Goal: Navigation & Orientation: Find specific page/section

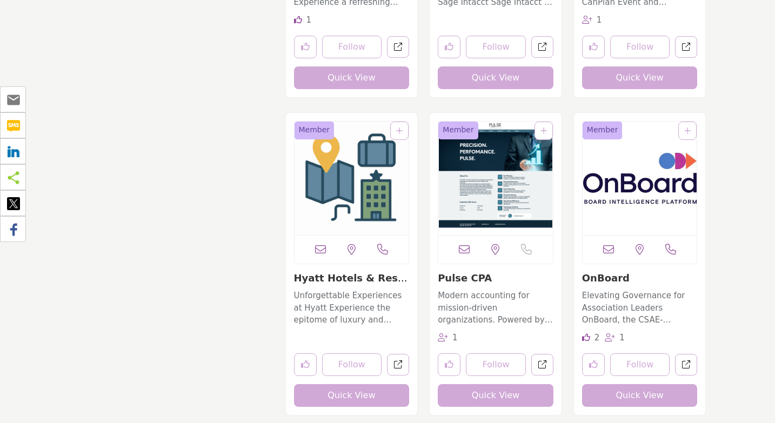
scroll to position [6892, 0]
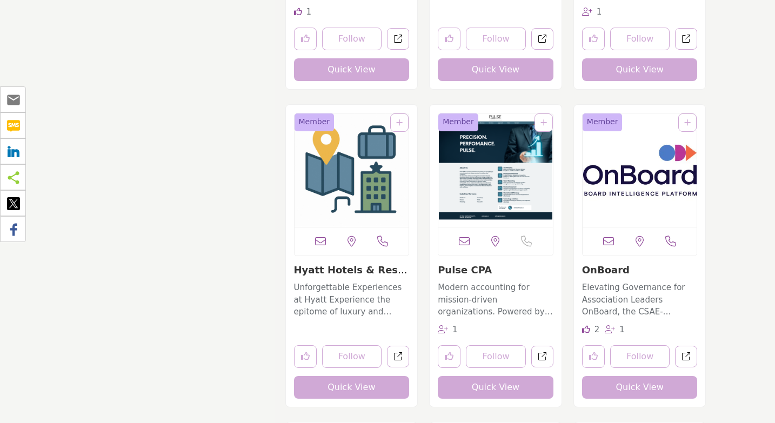
click at [455, 325] on span "1" at bounding box center [455, 330] width 5 height 10
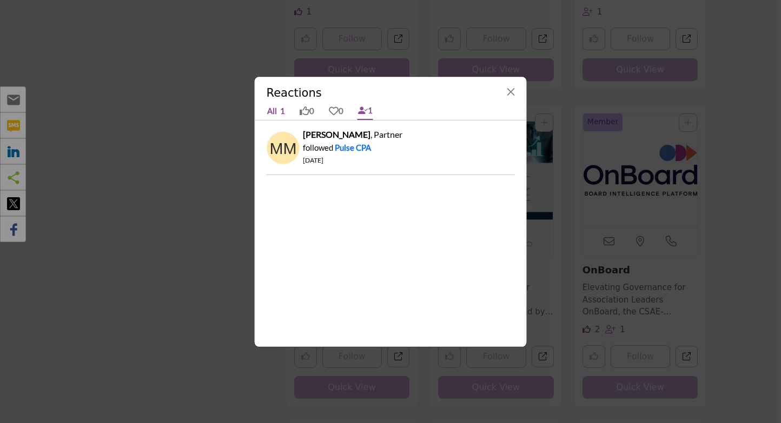
click at [272, 112] on link "All 1" at bounding box center [276, 111] width 19 height 16
click at [508, 91] on button "Close" at bounding box center [510, 91] width 15 height 15
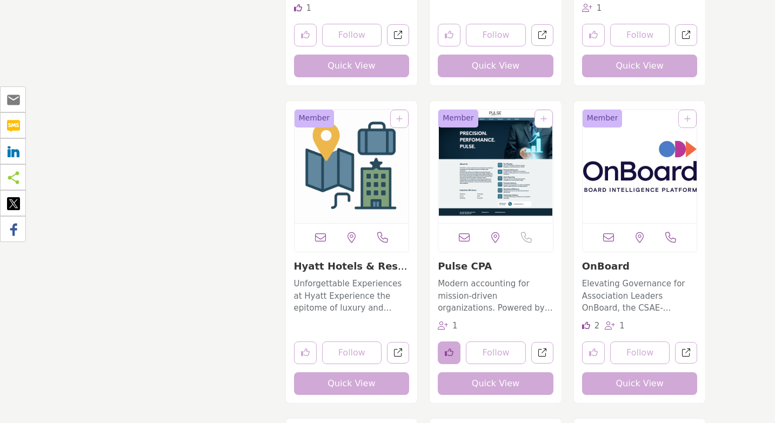
scroll to position [6902, 0]
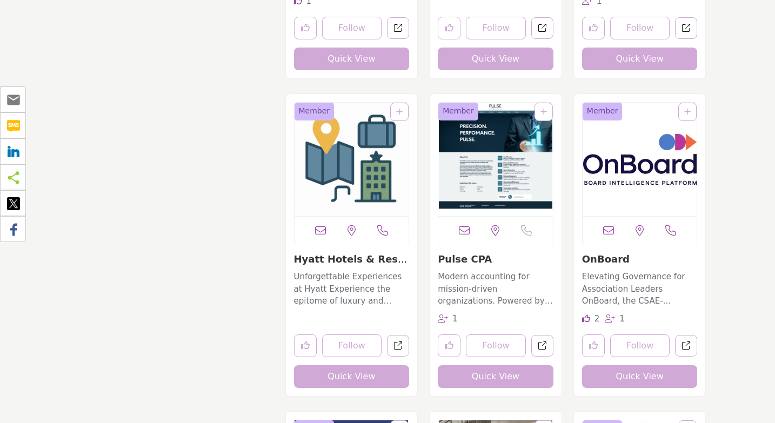
click at [598, 314] on span "2" at bounding box center [597, 319] width 5 height 10
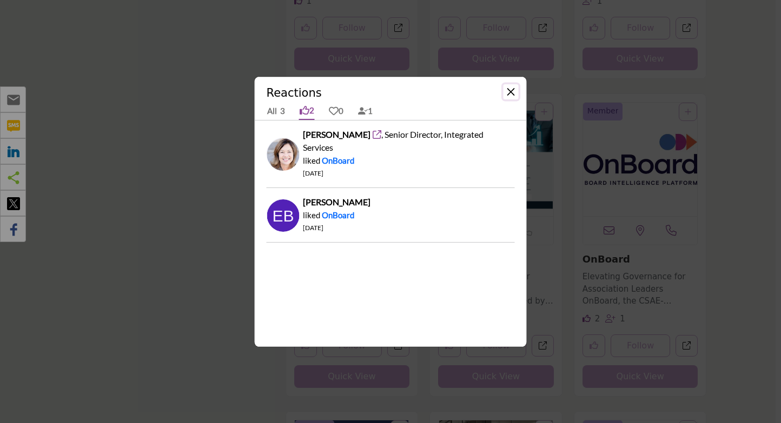
click at [511, 90] on button "Close" at bounding box center [510, 91] width 15 height 15
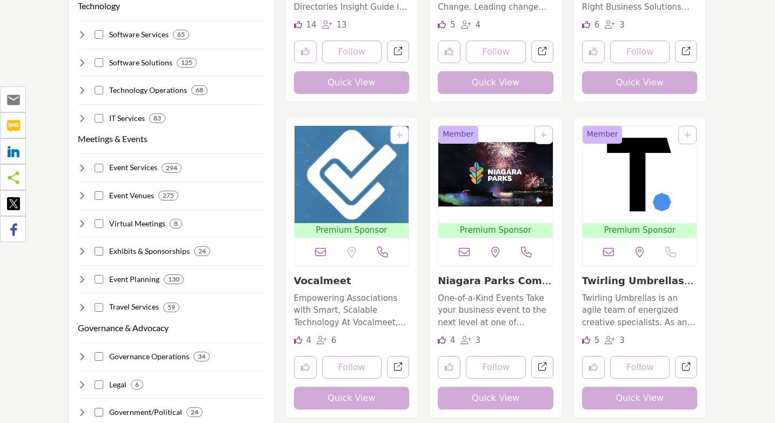
scroll to position [0, 0]
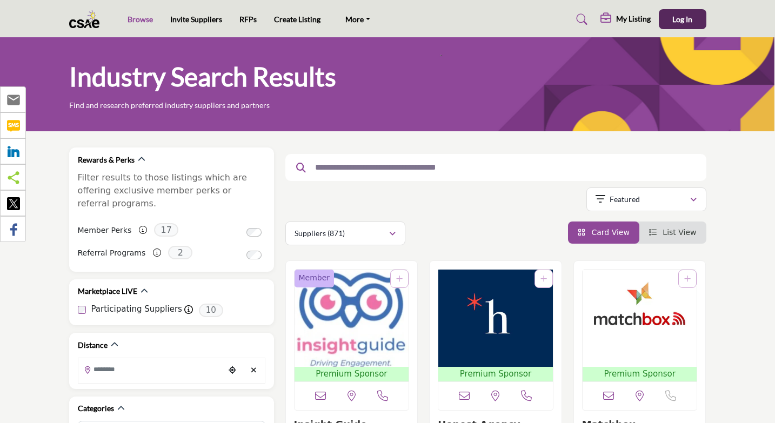
click at [147, 19] on link "Browse" at bounding box center [140, 19] width 25 height 9
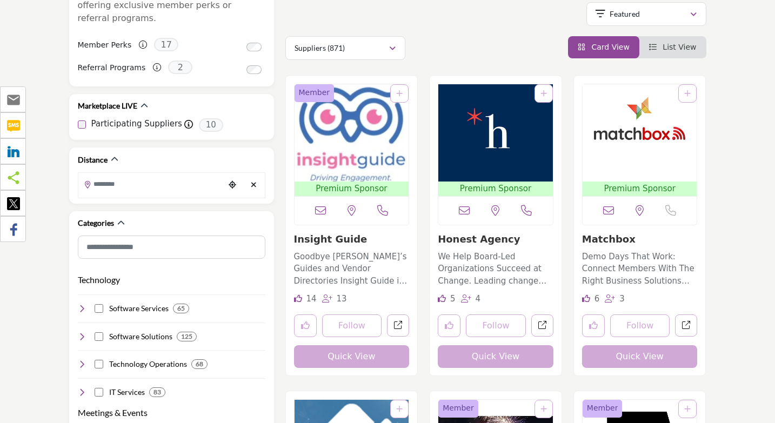
scroll to position [65, 0]
